Goal: Task Accomplishment & Management: Manage account settings

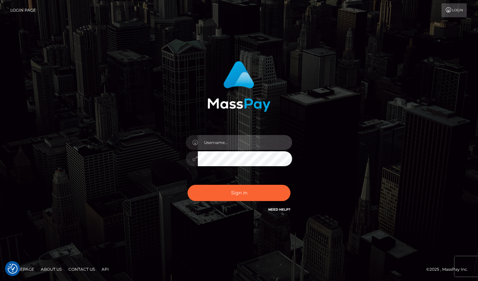
click at [223, 144] on input "text" at bounding box center [245, 142] width 94 height 15
type input "[EMAIL_ADDRESS][DOMAIN_NAME]"
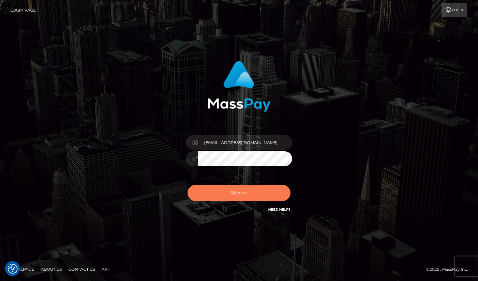
click at [238, 195] on button "Sign in" at bounding box center [238, 193] width 103 height 16
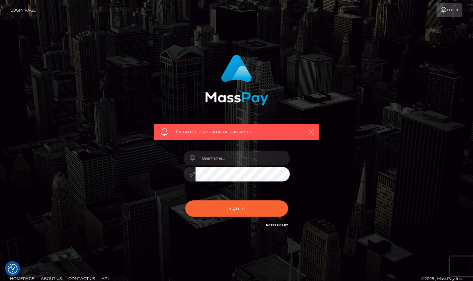
click at [313, 132] on icon "button" at bounding box center [311, 132] width 7 height 7
click at [309, 133] on icon "button" at bounding box center [311, 132] width 7 height 7
